Goal: Task Accomplishment & Management: Manage account settings

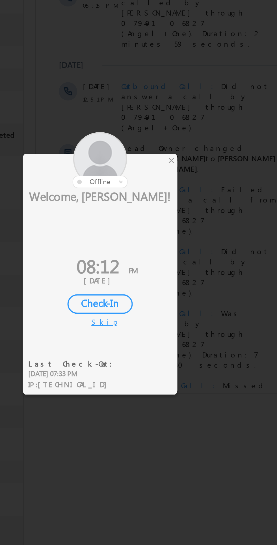
click at [166, 231] on div at bounding box center [138, 272] width 277 height 545
click at [168, 233] on div at bounding box center [138, 272] width 277 height 545
click at [160, 233] on div at bounding box center [128, 232] width 76 height 28
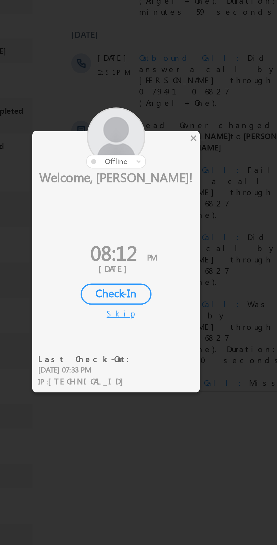
click at [166, 233] on div at bounding box center [128, 232] width 76 height 28
click at [162, 236] on div at bounding box center [128, 232] width 76 height 28
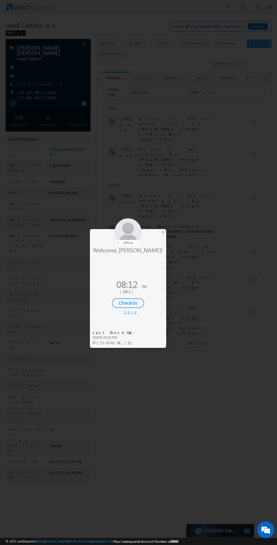
click at [166, 234] on div at bounding box center [128, 232] width 76 height 28
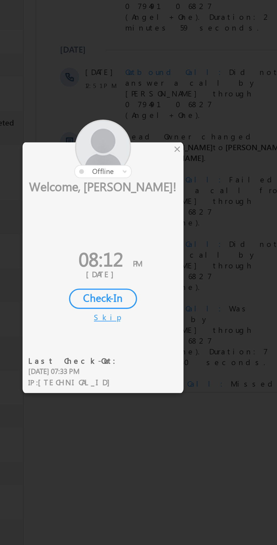
click at [163, 233] on div "×" at bounding box center [163, 232] width 6 height 6
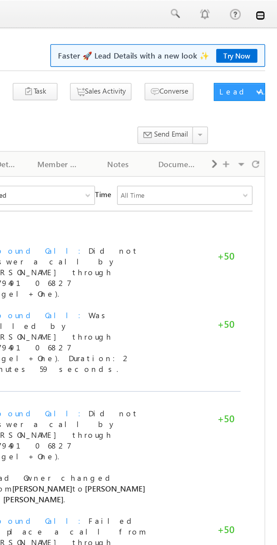
click at [271, 7] on link at bounding box center [269, 7] width 5 height 5
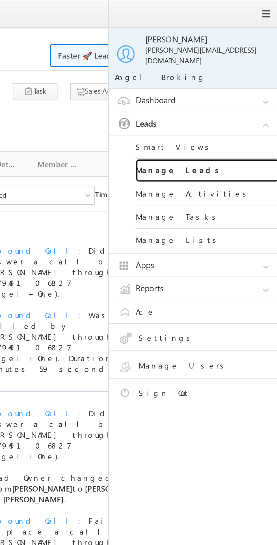
click at [230, 76] on link "Manage Leads" at bounding box center [244, 80] width 68 height 11
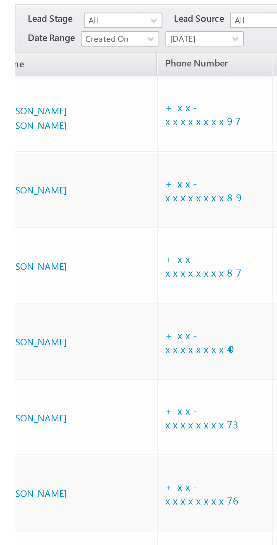
scroll to position [0, 31]
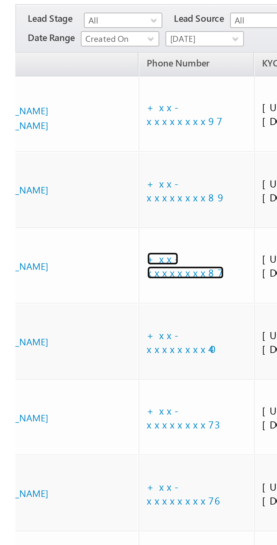
click at [65, 158] on link "+xx-xxxxxxxx87" at bounding box center [68, 156] width 28 height 10
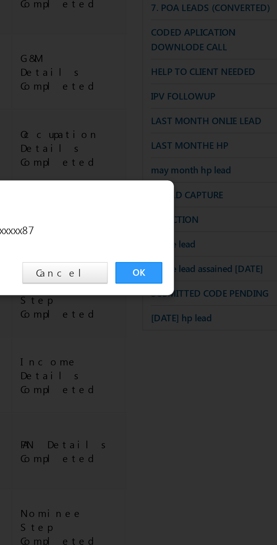
click at [206, 287] on link "OK" at bounding box center [207, 285] width 17 height 8
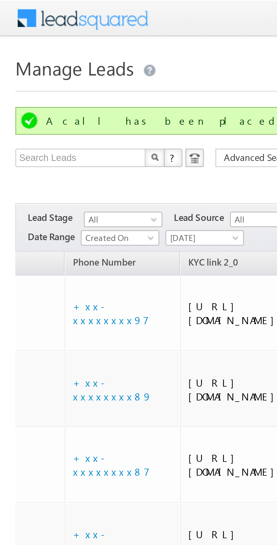
scroll to position [0, 59]
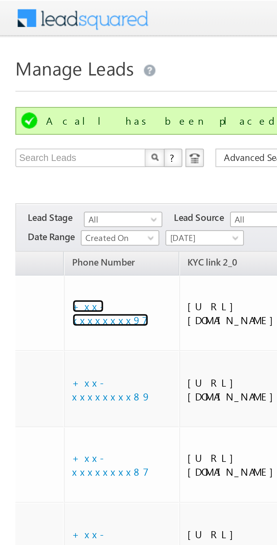
click at [38, 110] on link "+xx-xxxxxxxx97" at bounding box center [41, 115] width 28 height 10
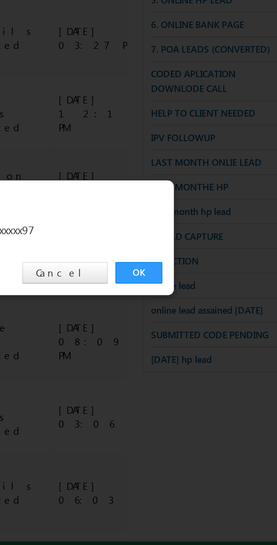
click at [209, 286] on link "OK" at bounding box center [207, 285] width 17 height 8
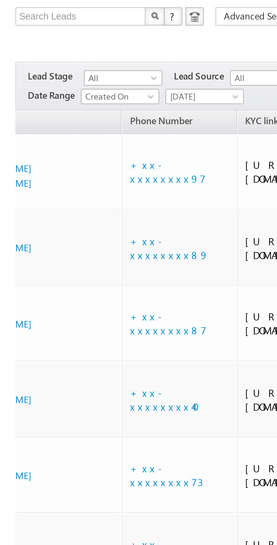
scroll to position [0, 38]
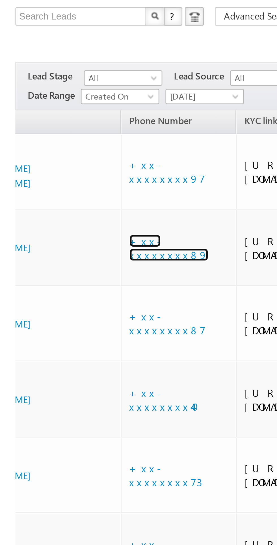
click at [61, 142] on link "+xx-xxxxxxxx89" at bounding box center [62, 143] width 29 height 10
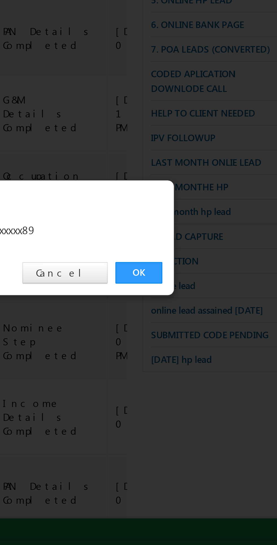
click at [205, 288] on link "OK" at bounding box center [207, 285] width 17 height 8
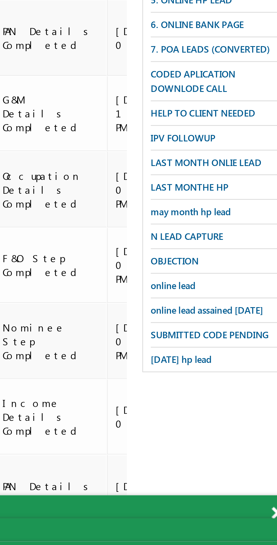
scroll to position [0, 0]
